Goal: Transaction & Acquisition: Purchase product/service

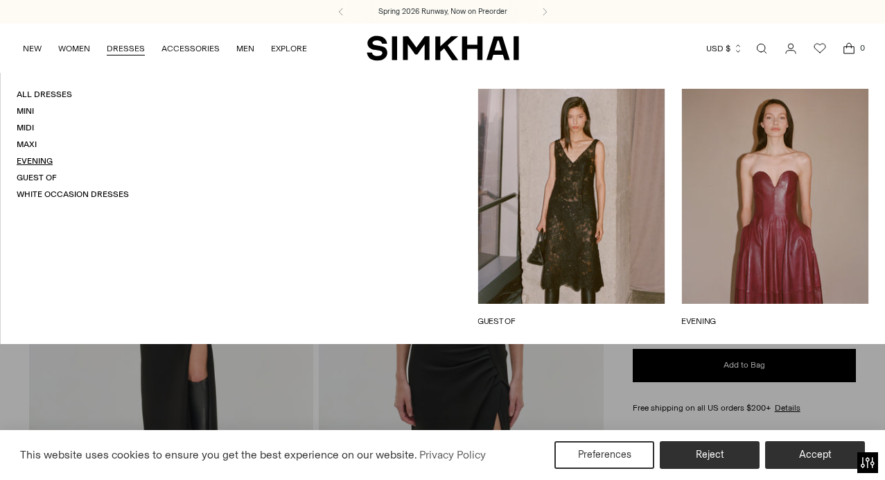
click at [31, 156] on link "Evening" at bounding box center [35, 161] width 36 height 10
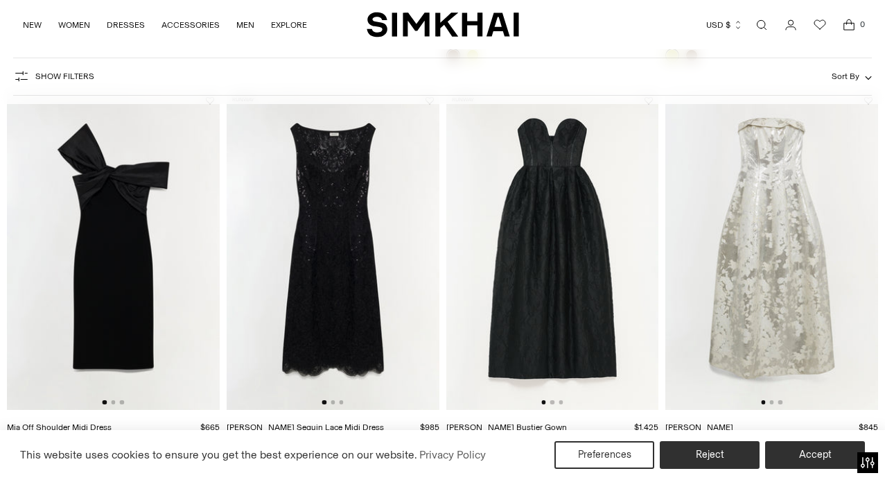
scroll to position [891, 0]
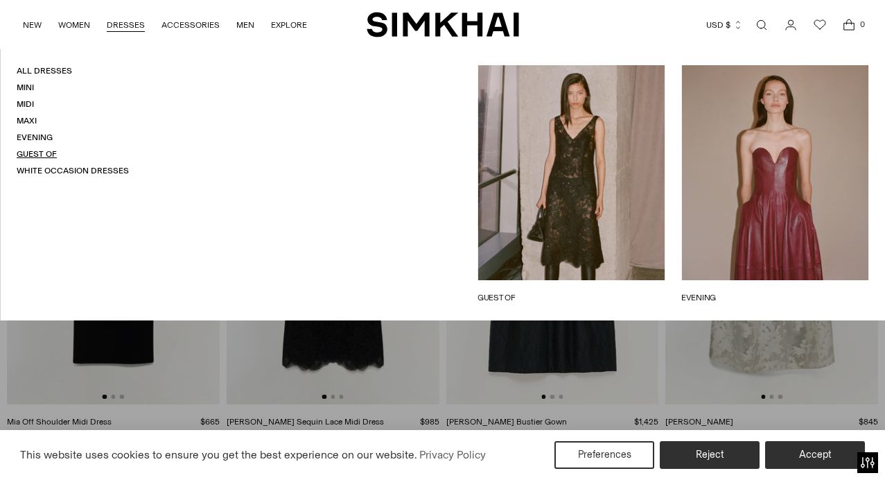
click at [44, 154] on link "Guest Of" at bounding box center [37, 154] width 40 height 10
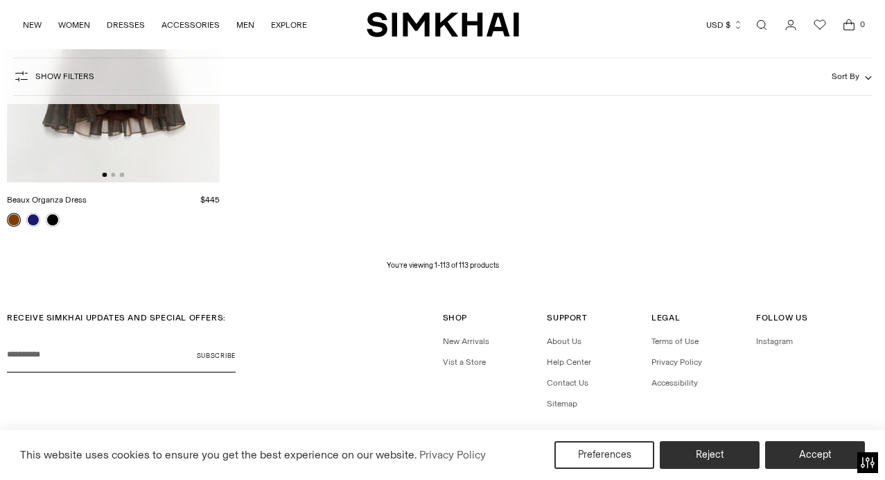
scroll to position [11341, 0]
